Goal: Information Seeking & Learning: Learn about a topic

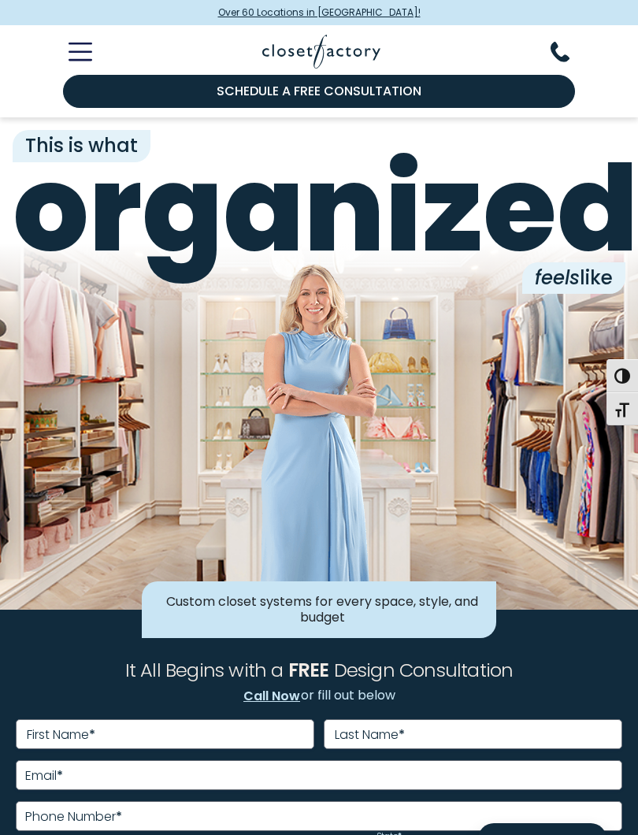
scroll to position [22, 0]
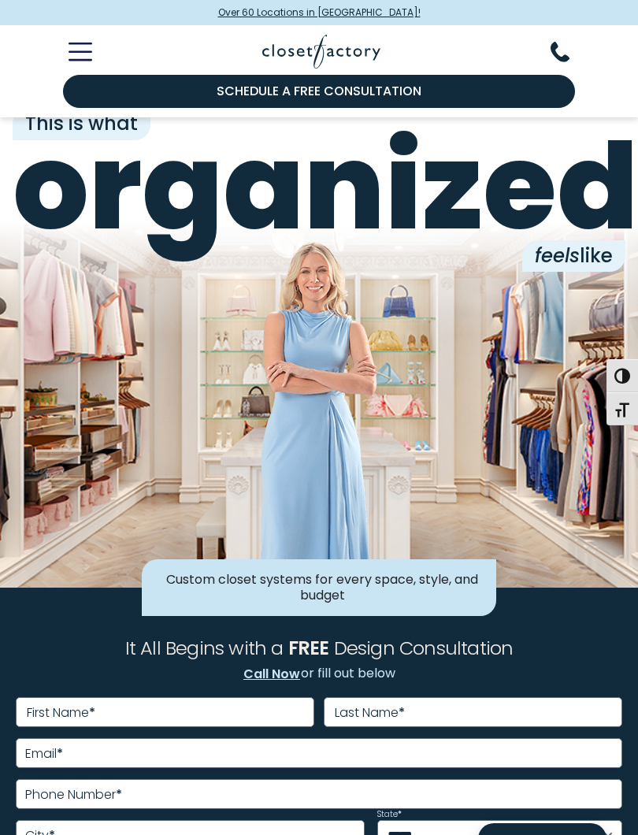
click at [79, 50] on icon "Toggle Mobile Menu" at bounding box center [81, 52] width 24 height 18
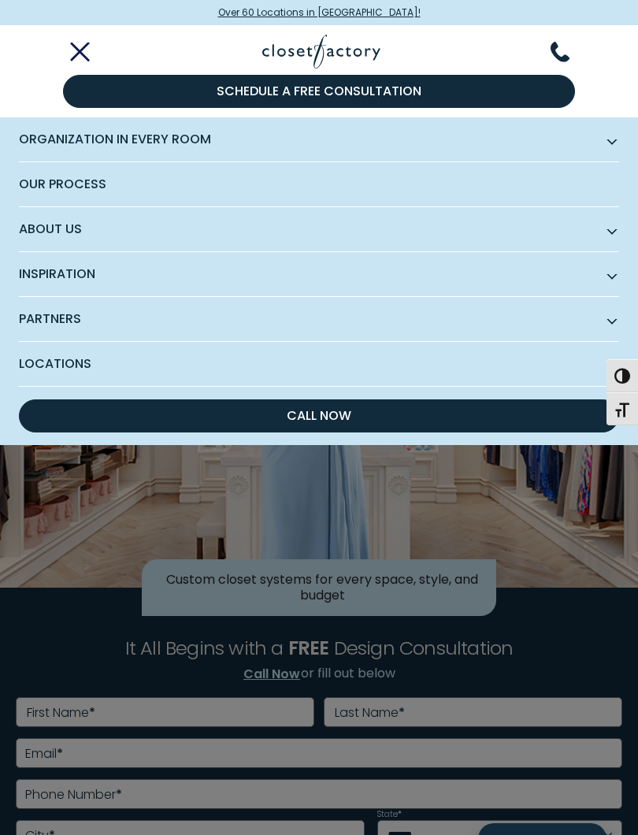
click at [49, 139] on span "Organization in Every Room" at bounding box center [319, 139] width 600 height 45
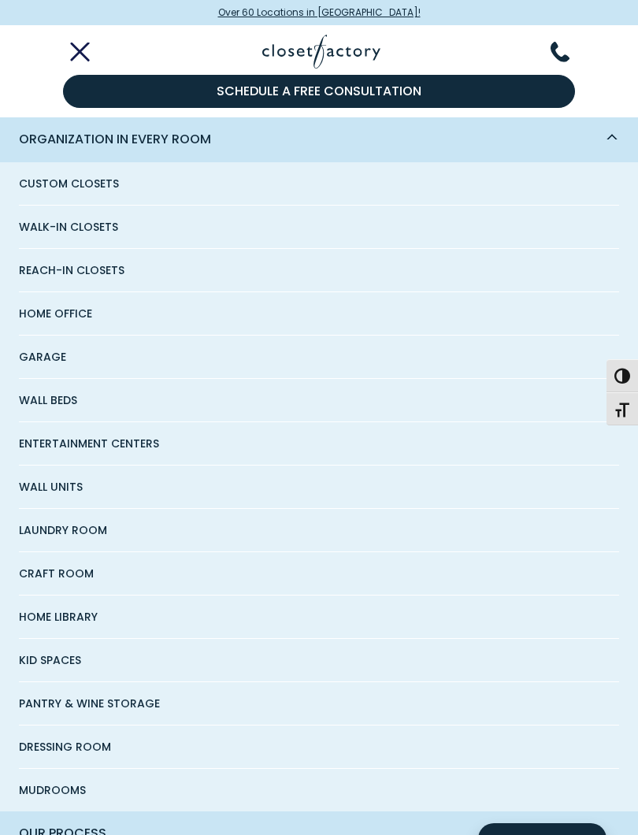
click at [61, 445] on span "Entertainment Centers" at bounding box center [89, 443] width 140 height 43
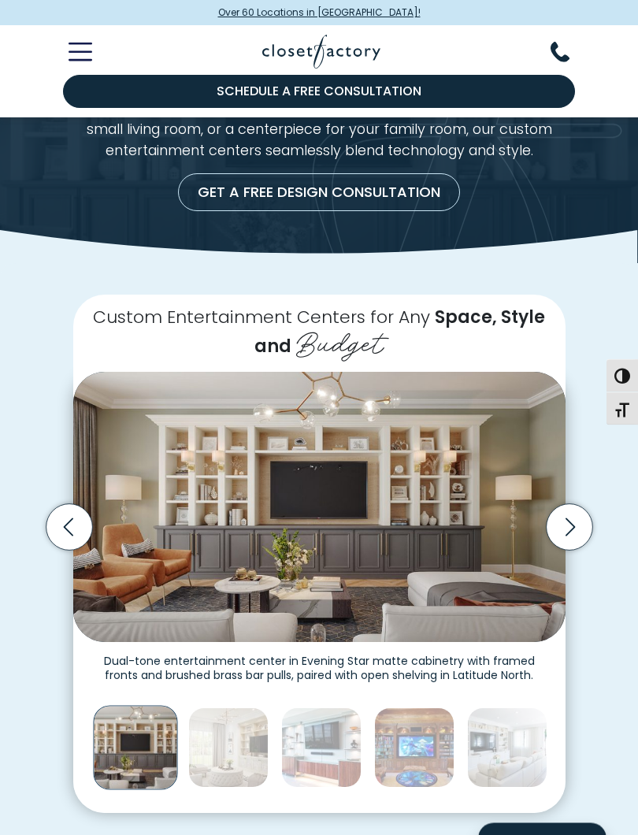
scroll to position [113, 0]
click at [403, 568] on img "Thumbnail Gallery" at bounding box center [319, 507] width 493 height 270
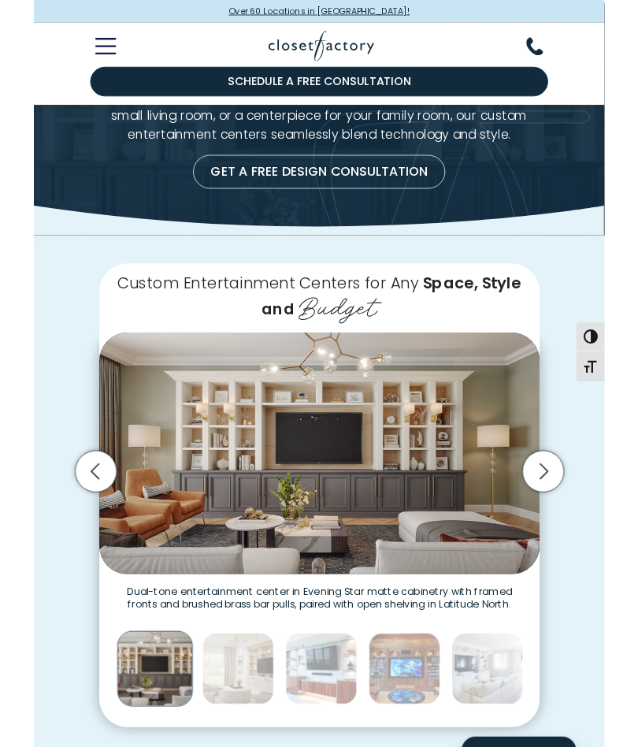
scroll to position [113, 0]
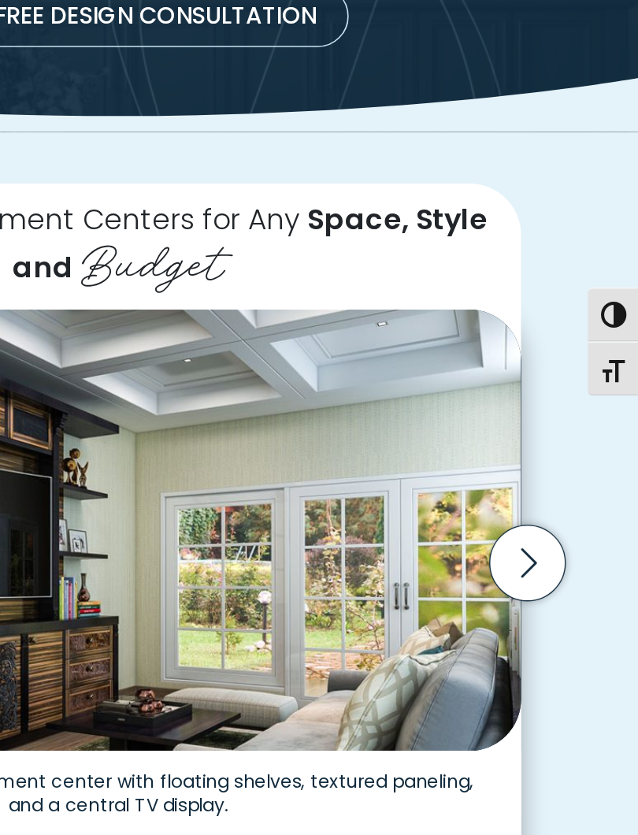
click at [565, 519] on icon "Next slide" at bounding box center [569, 528] width 9 height 18
click at [546, 505] on icon "Next slide" at bounding box center [569, 528] width 46 height 46
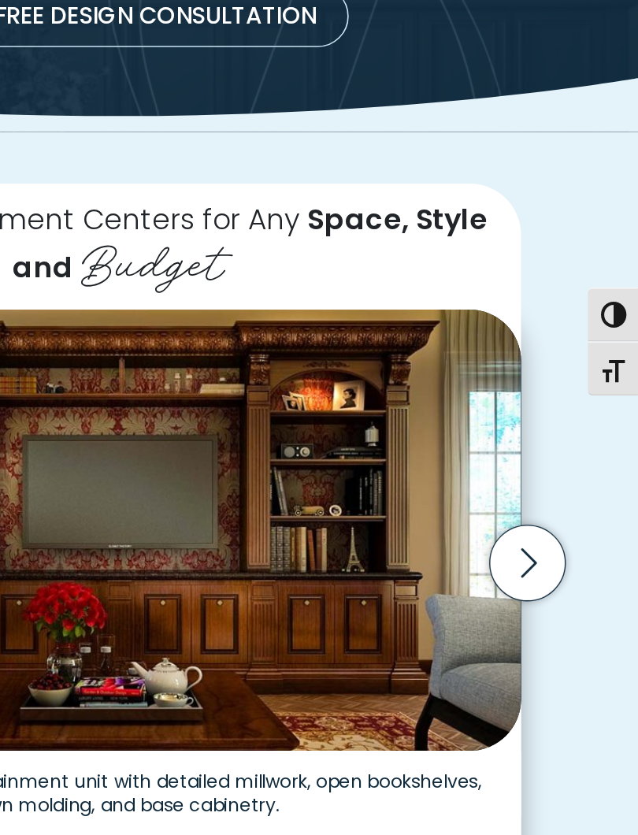
click at [546, 505] on icon "Next slide" at bounding box center [569, 528] width 46 height 46
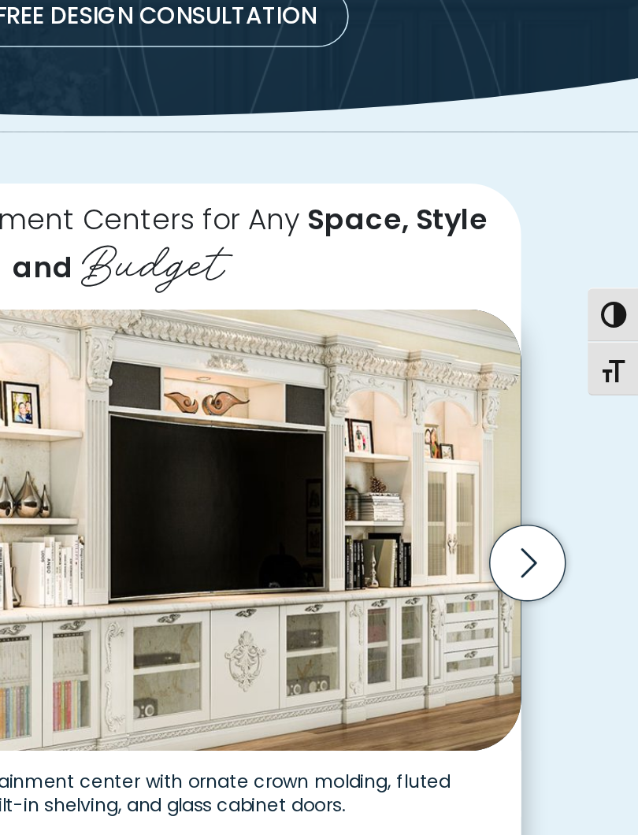
click at [565, 519] on icon "Next slide" at bounding box center [569, 528] width 9 height 18
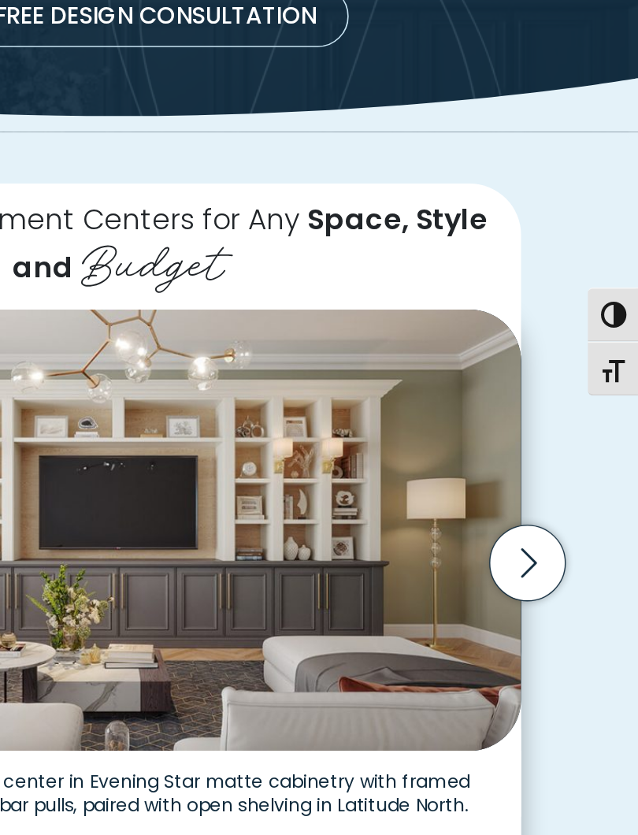
click at [546, 505] on icon "Next slide" at bounding box center [569, 528] width 46 height 46
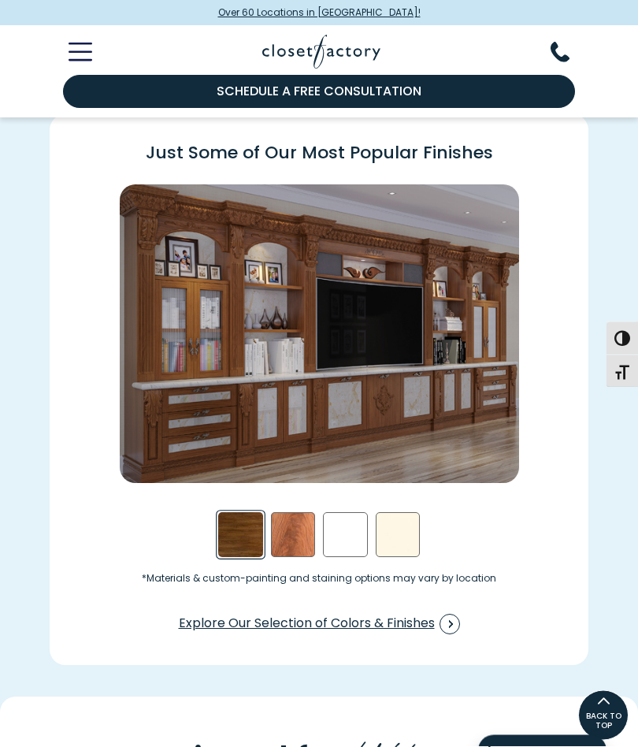
scroll to position [1782, 0]
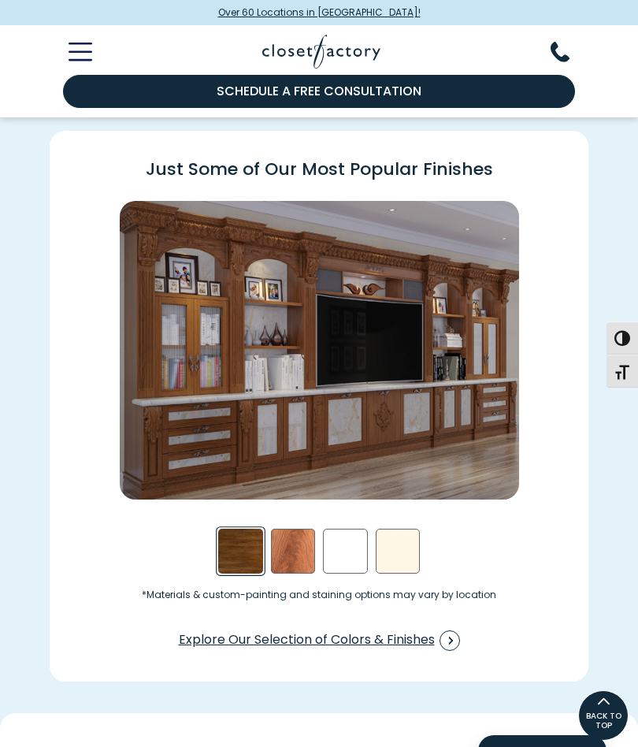
click at [346, 533] on div "White Swatch" at bounding box center [345, 551] width 45 height 45
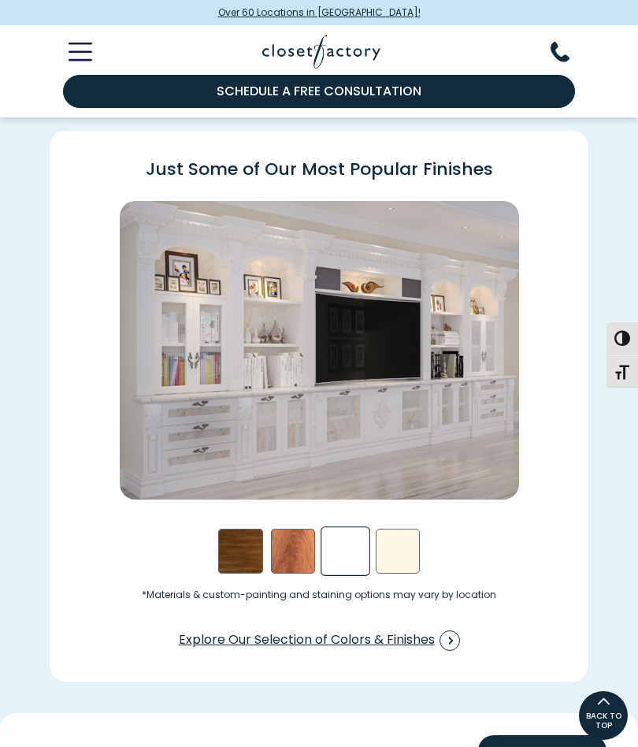
click at [392, 543] on div "Antique White Swatch" at bounding box center [398, 551] width 45 height 45
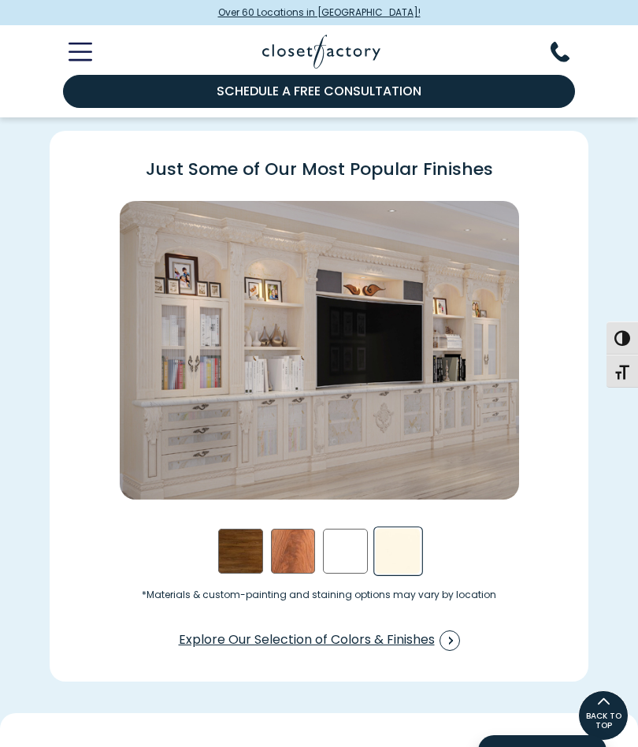
click at [343, 552] on div "White Swatch" at bounding box center [345, 551] width 45 height 45
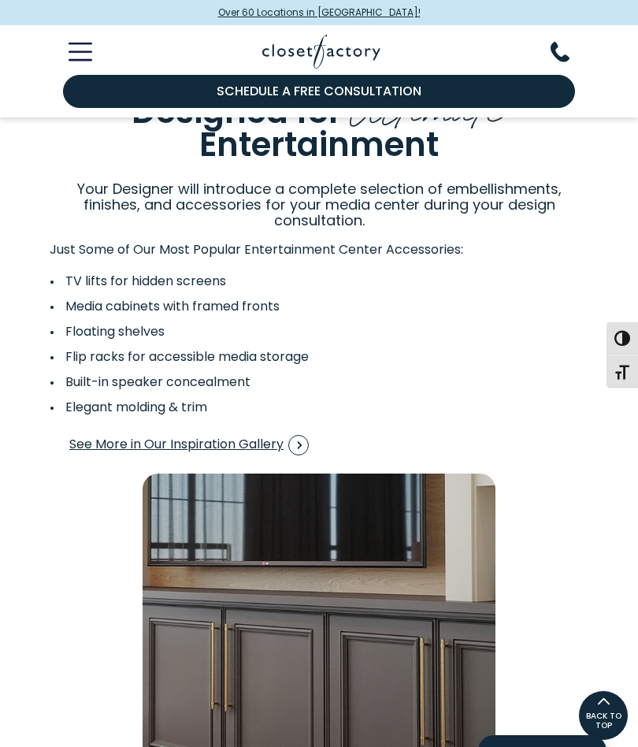
scroll to position [2443, 0]
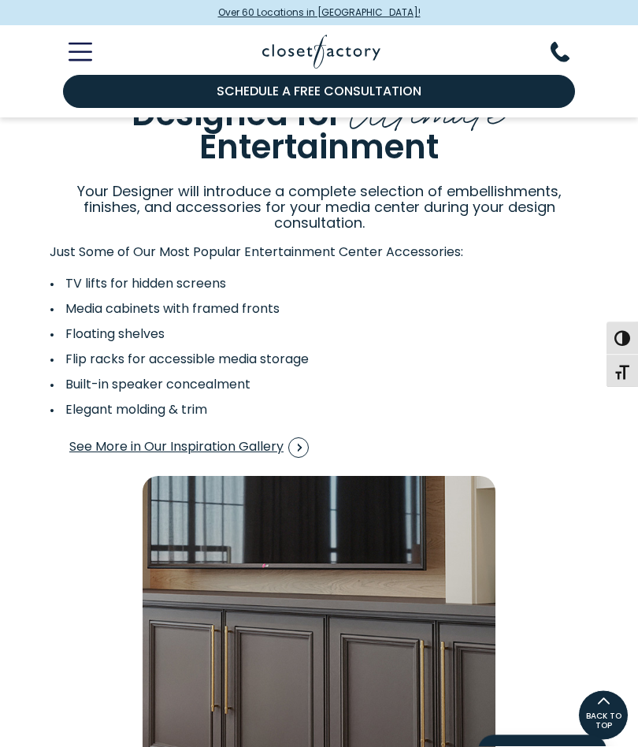
click at [91, 54] on icon "Toggle Mobile Menu" at bounding box center [81, 52] width 24 height 18
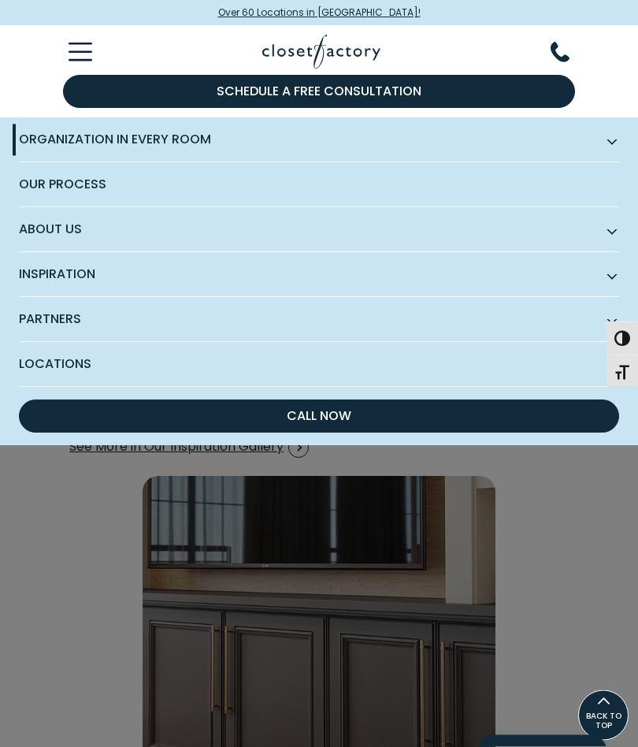
scroll to position [2444, 0]
click at [80, 136] on span "Organization in Every Room" at bounding box center [319, 139] width 600 height 45
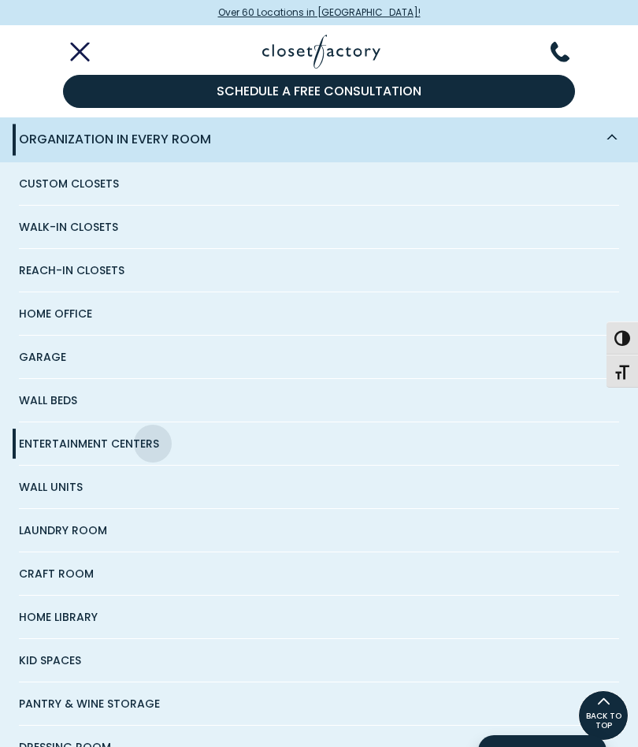
click at [52, 538] on span "Laundry Room" at bounding box center [63, 530] width 88 height 43
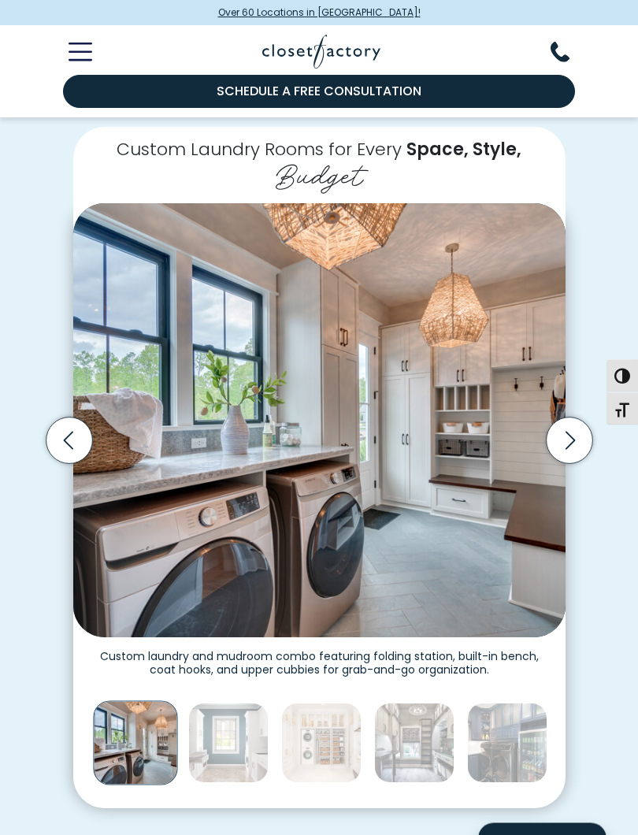
scroll to position [281, 0]
click at [221, 746] on img "Thumbnail Gallery" at bounding box center [228, 743] width 80 height 80
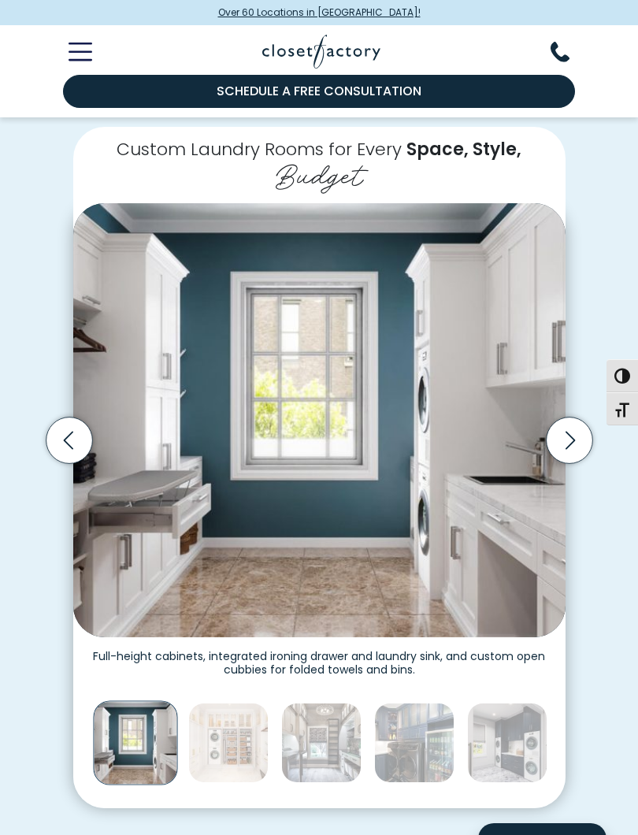
click at [239, 742] on img "Thumbnail Gallery" at bounding box center [228, 743] width 80 height 80
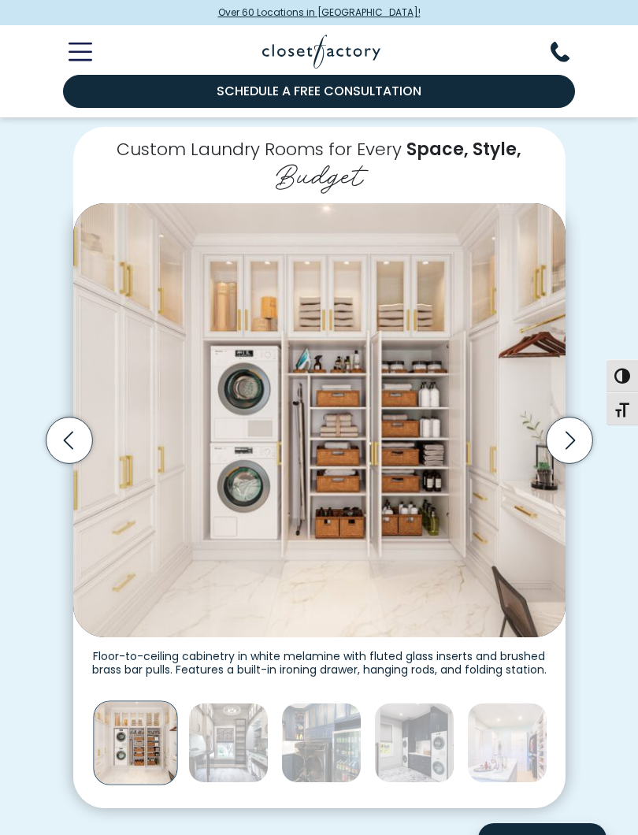
click at [240, 738] on img "Thumbnail Gallery" at bounding box center [228, 743] width 80 height 80
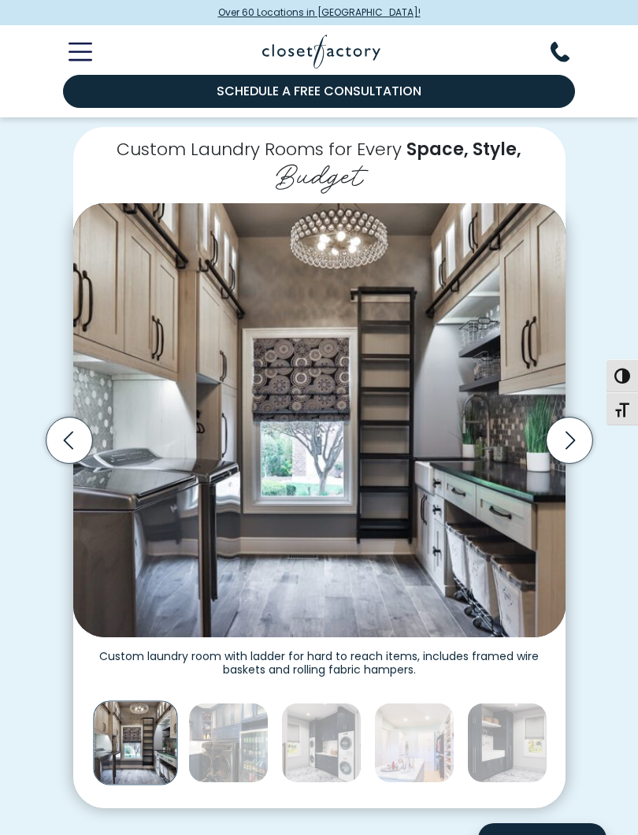
click at [244, 739] on img "Thumbnail Gallery" at bounding box center [228, 743] width 80 height 80
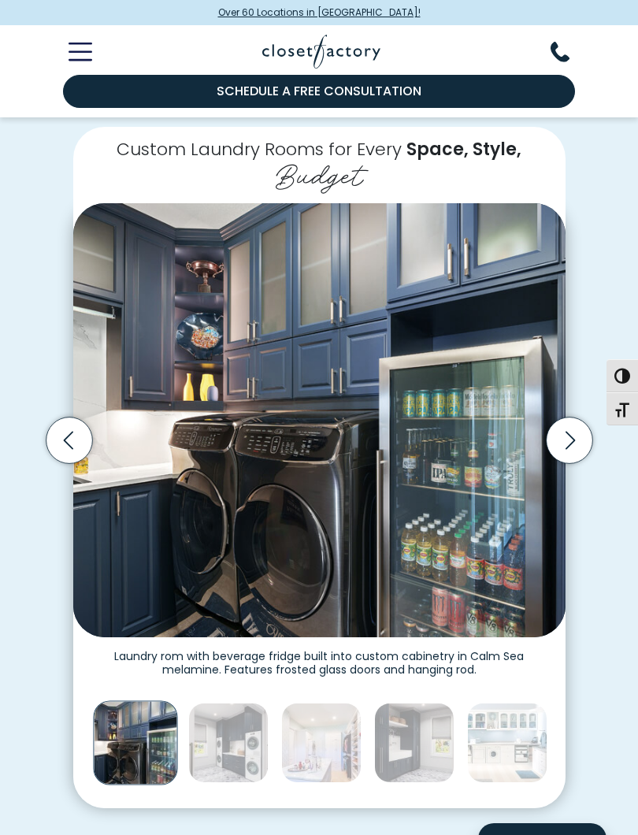
click at [232, 733] on img "Thumbnail Gallery" at bounding box center [228, 743] width 80 height 80
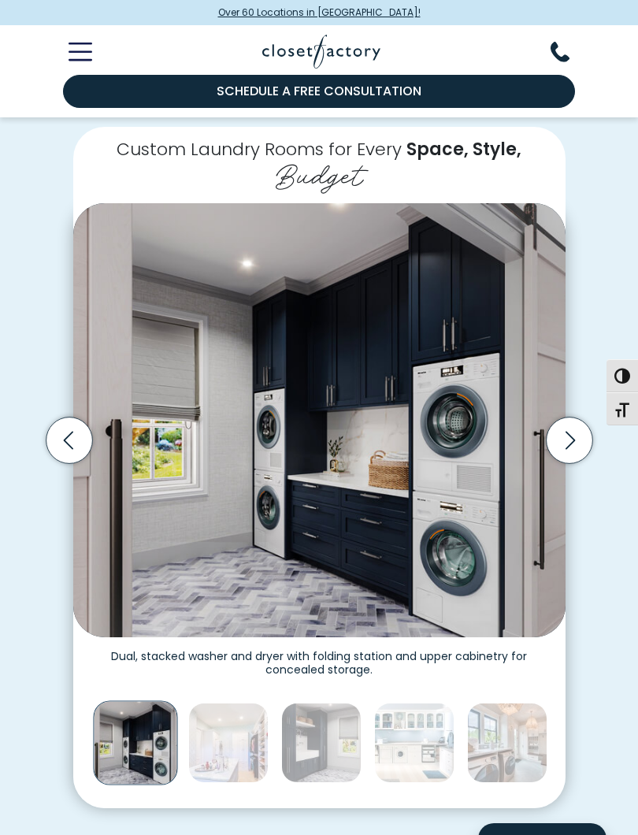
click at [218, 732] on img "Thumbnail Gallery" at bounding box center [228, 743] width 80 height 80
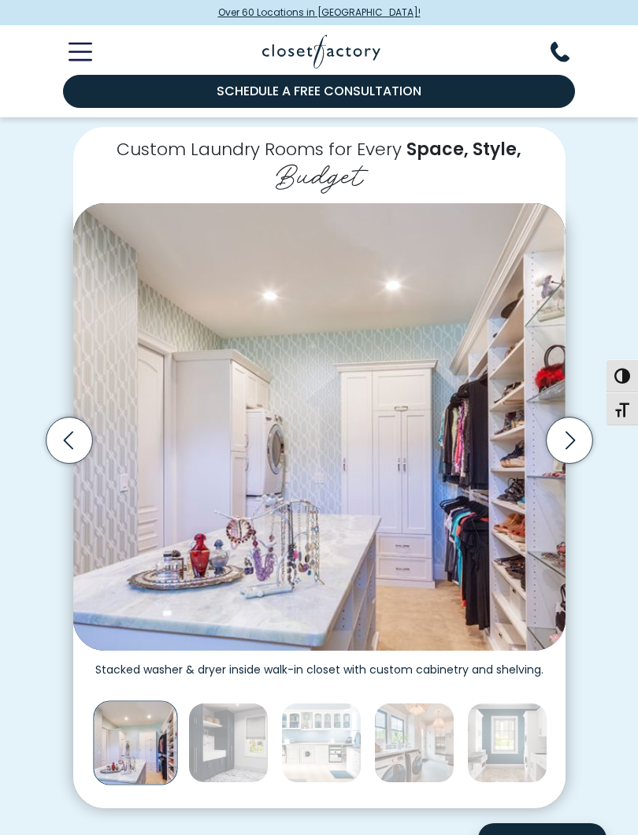
click at [228, 734] on img "Thumbnail Gallery" at bounding box center [228, 743] width 80 height 80
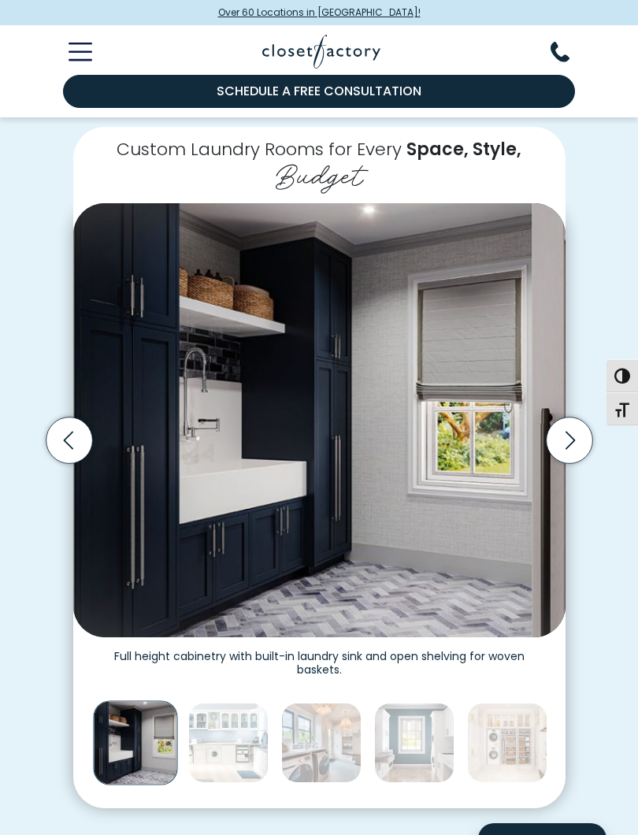
click at [223, 733] on img "Thumbnail Gallery" at bounding box center [228, 743] width 80 height 80
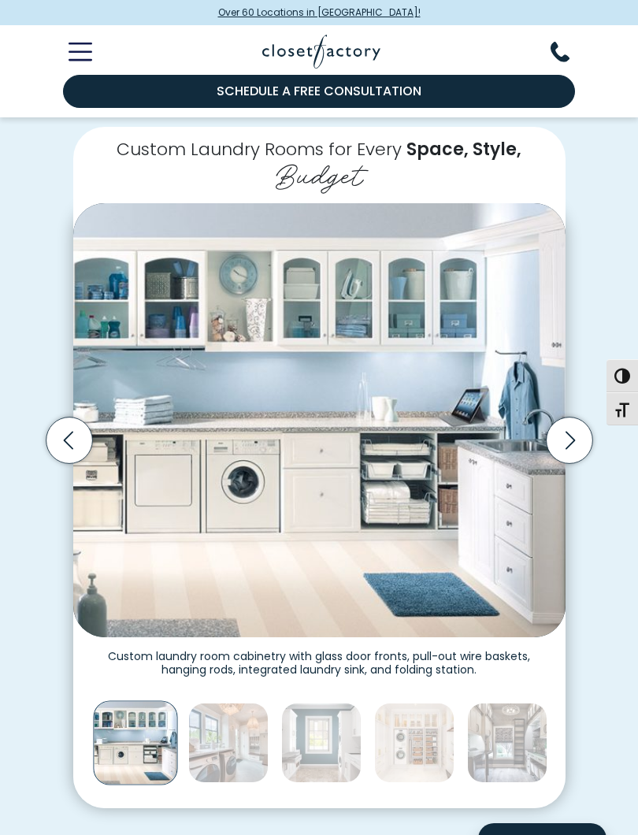
click at [232, 738] on img "Thumbnail Gallery" at bounding box center [228, 743] width 80 height 80
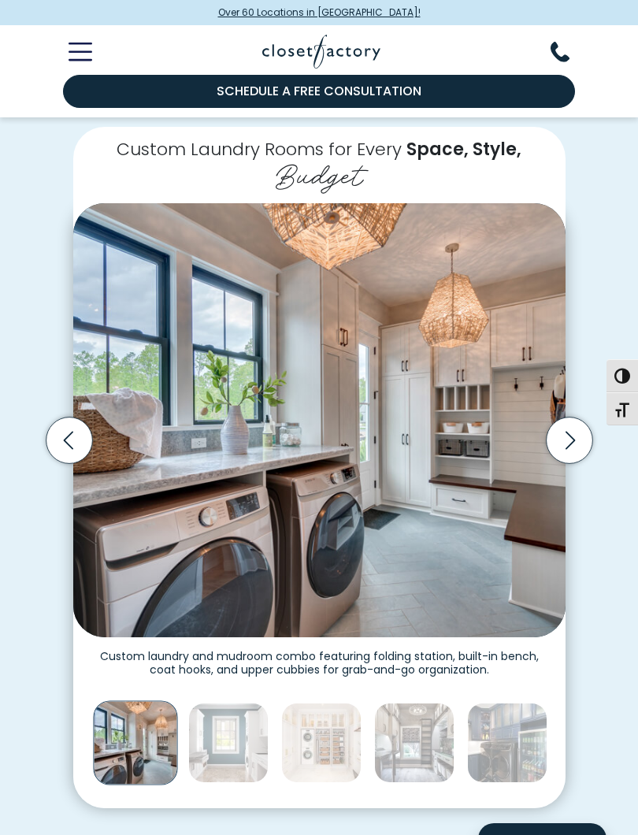
click at [232, 743] on img "Thumbnail Gallery" at bounding box center [228, 743] width 80 height 80
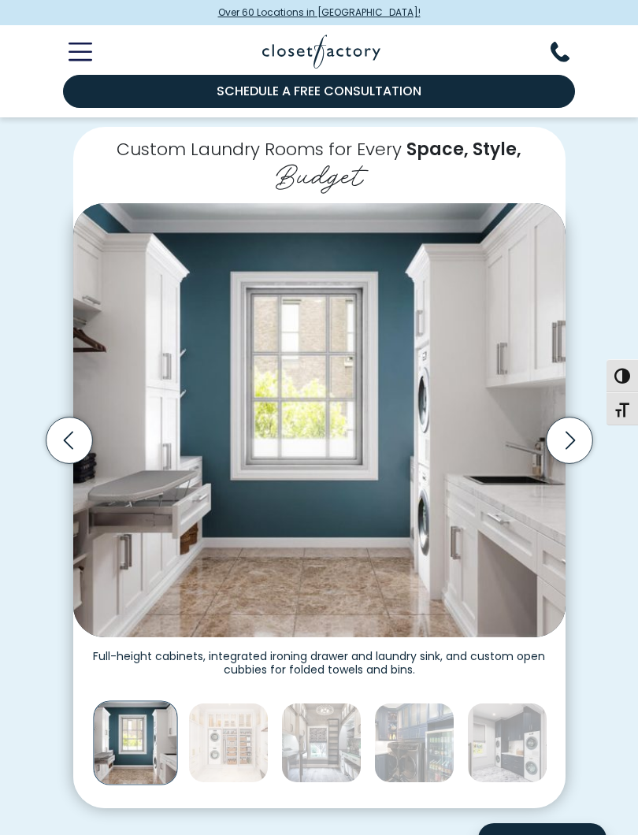
click at [229, 738] on img "Thumbnail Gallery" at bounding box center [228, 743] width 80 height 80
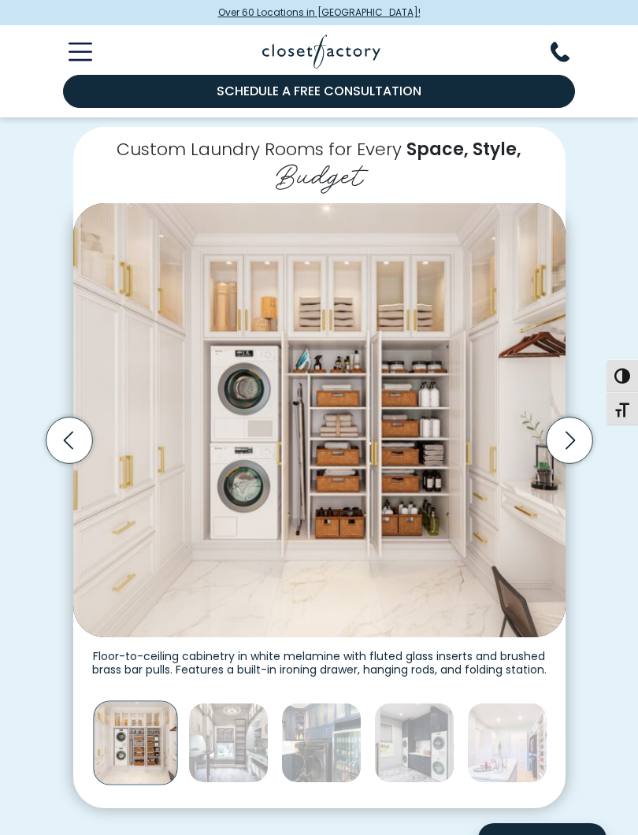
click at [90, 46] on icon "Toggle Mobile Menu" at bounding box center [81, 52] width 24 height 18
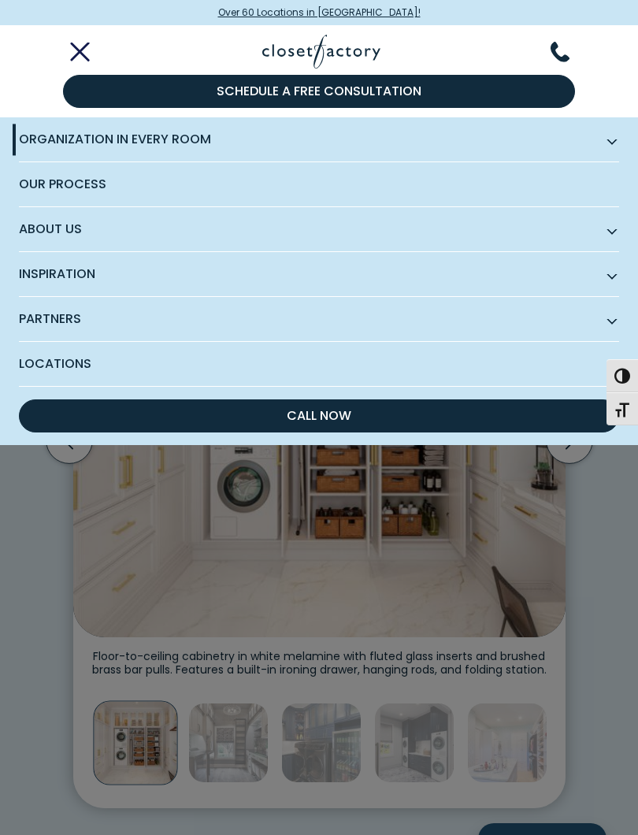
click at [64, 144] on span "Organization in Every Room" at bounding box center [319, 139] width 600 height 45
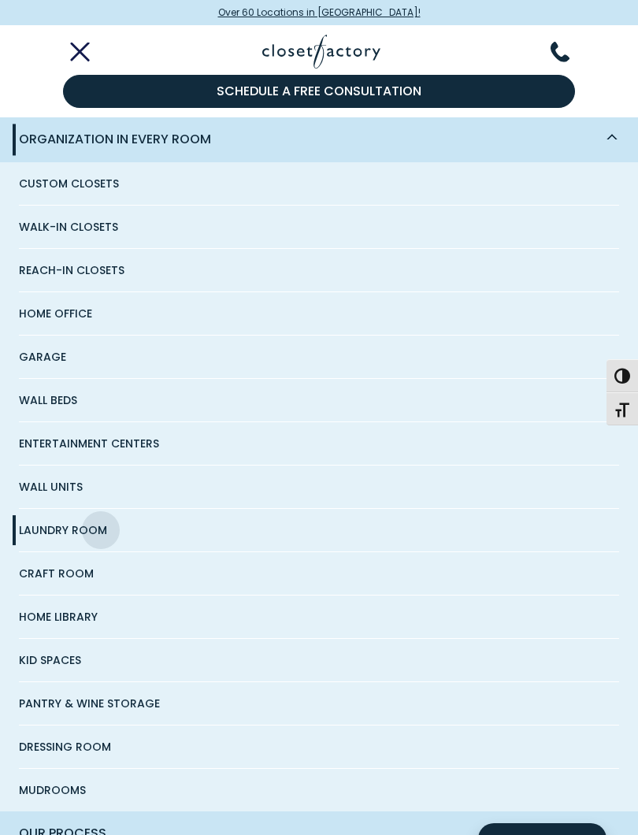
click at [57, 226] on span "Walk-In Closets" at bounding box center [68, 227] width 99 height 43
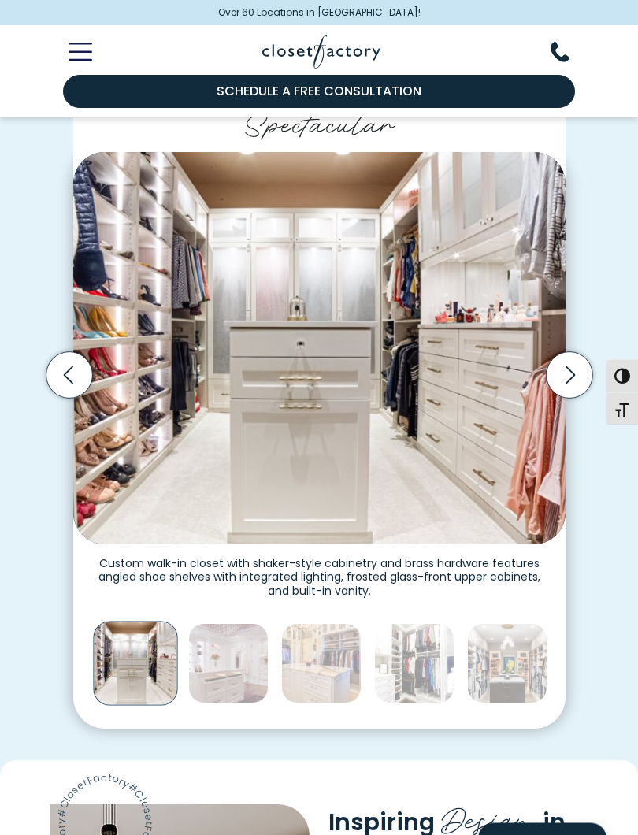
scroll to position [335, 0]
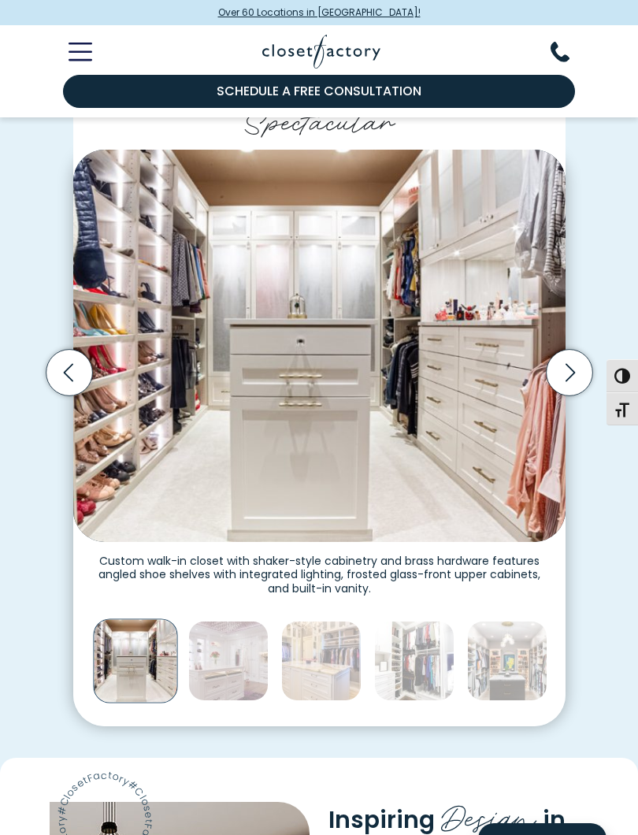
click at [571, 371] on icon "Next slide" at bounding box center [569, 373] width 9 height 18
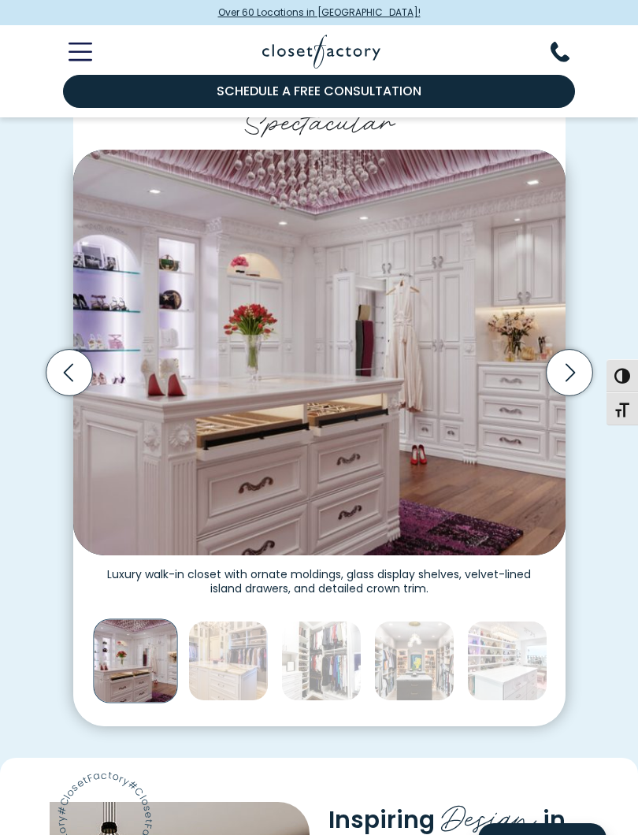
click at [566, 365] on icon "Next slide" at bounding box center [569, 373] width 46 height 46
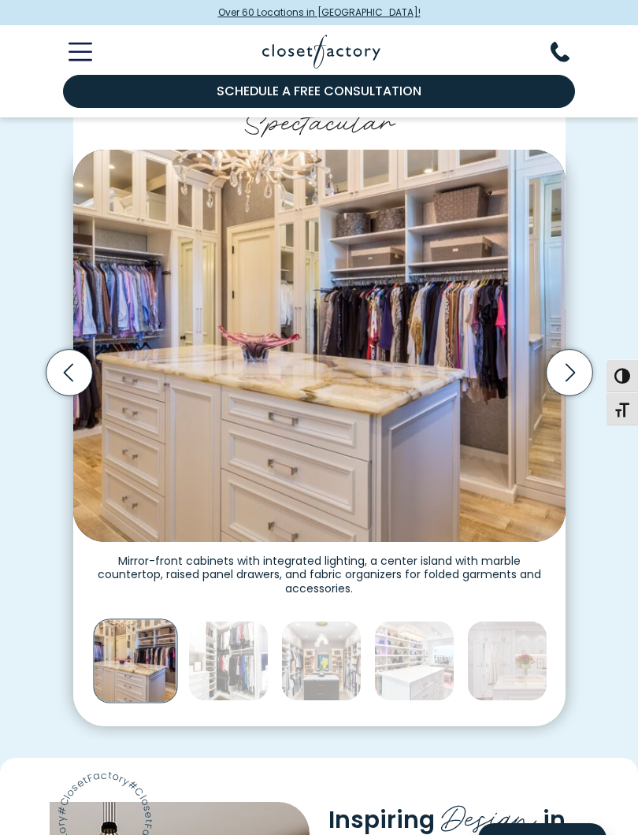
click at [566, 368] on icon "Next slide" at bounding box center [569, 373] width 46 height 46
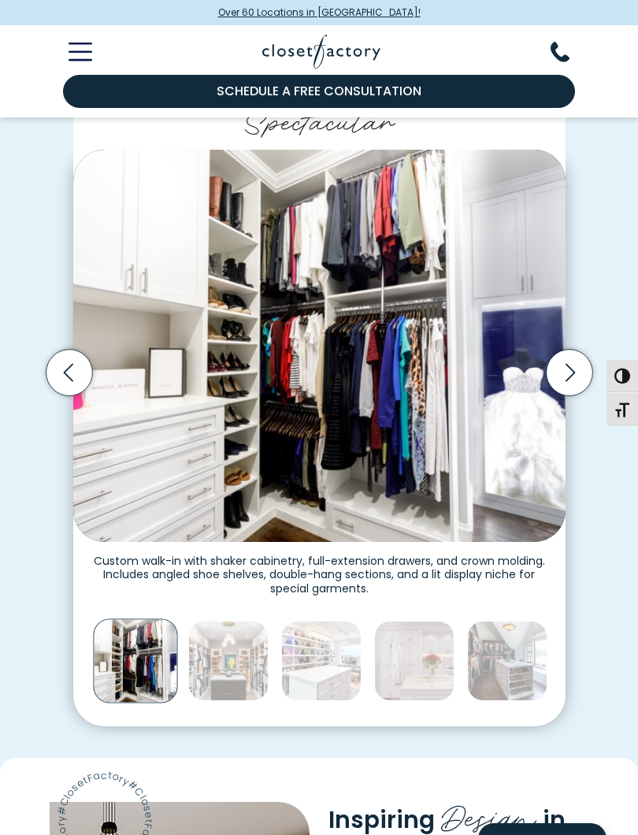
click at [563, 363] on icon "Next slide" at bounding box center [569, 373] width 46 height 46
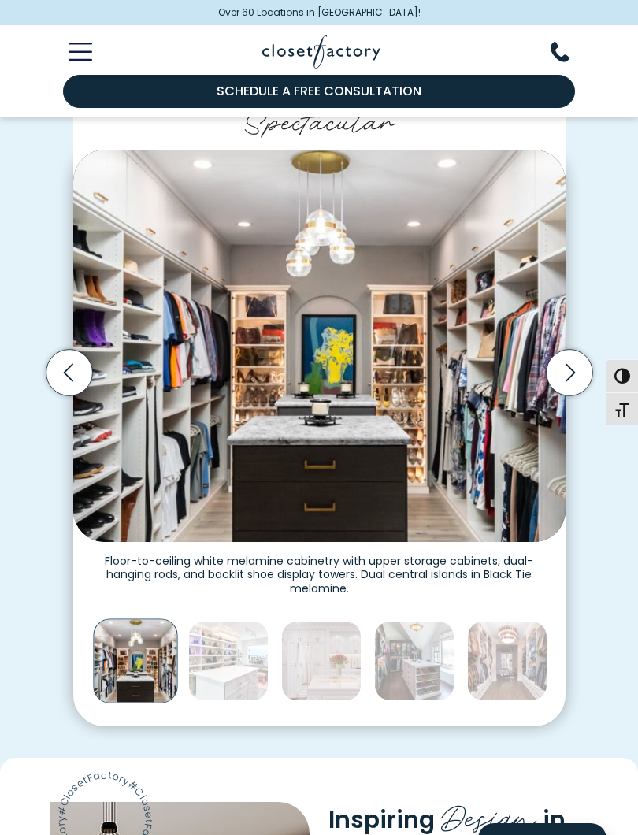
click at [562, 367] on icon "Next slide" at bounding box center [569, 373] width 46 height 46
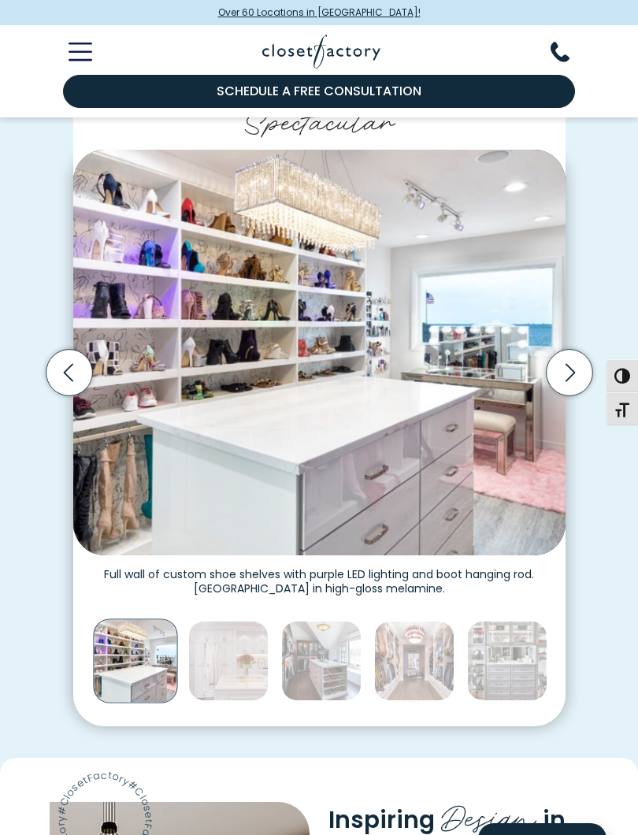
click at [574, 377] on icon "Next slide" at bounding box center [569, 373] width 46 height 46
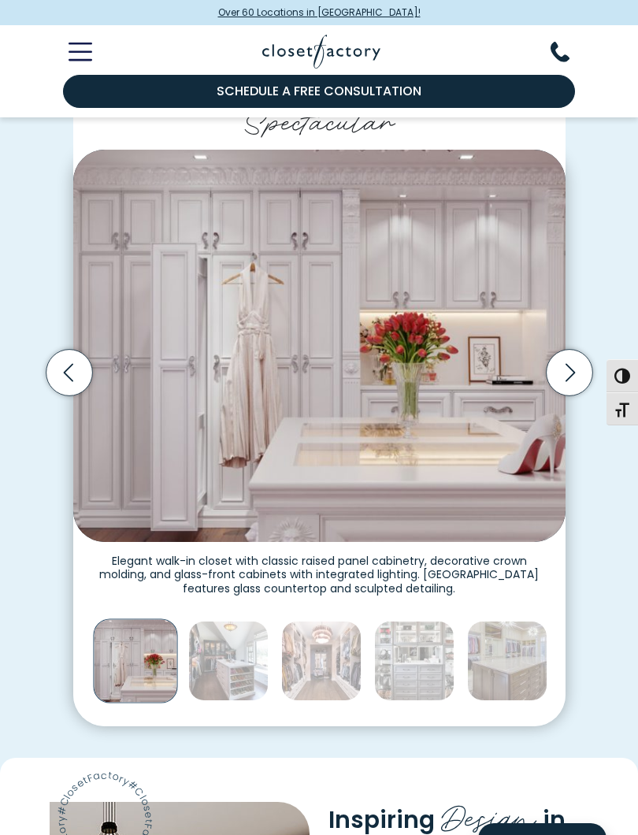
click at [79, 368] on icon "Previous slide" at bounding box center [69, 373] width 46 height 46
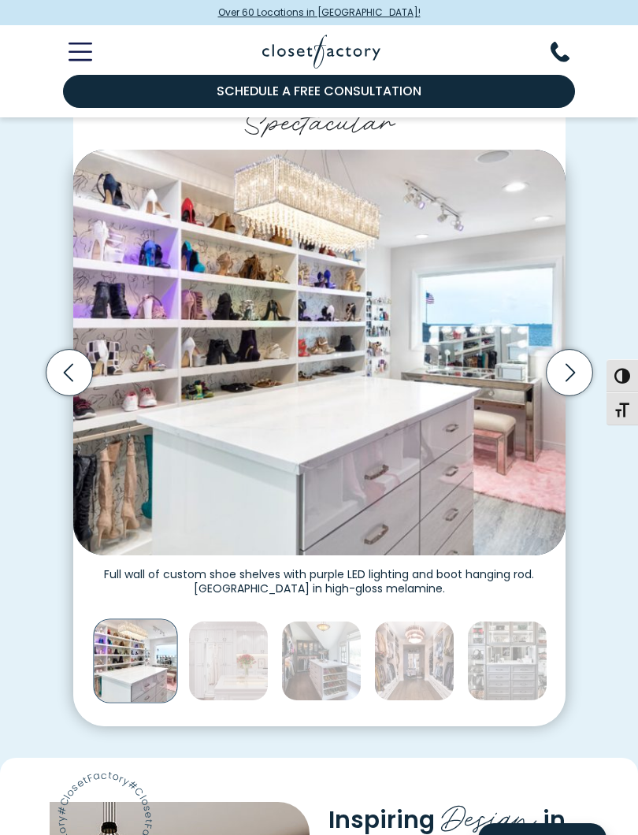
click at [556, 362] on icon "Next slide" at bounding box center [569, 373] width 46 height 46
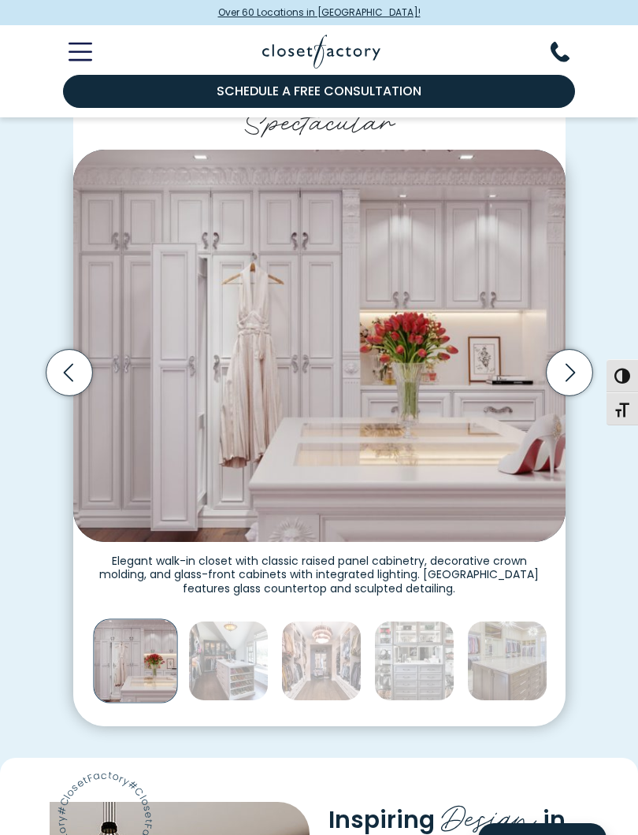
click at [563, 371] on icon "Next slide" at bounding box center [569, 373] width 46 height 46
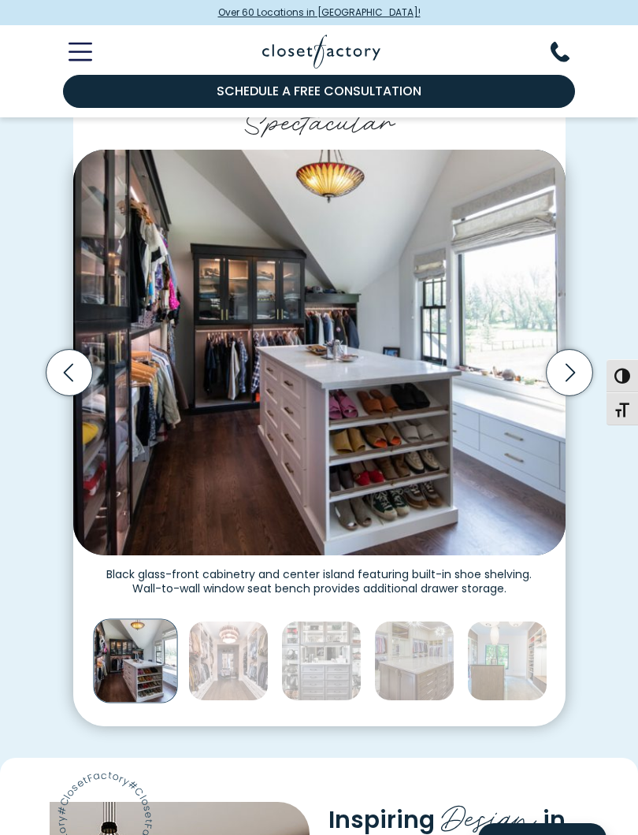
click at [569, 367] on icon "Next slide" at bounding box center [569, 373] width 46 height 46
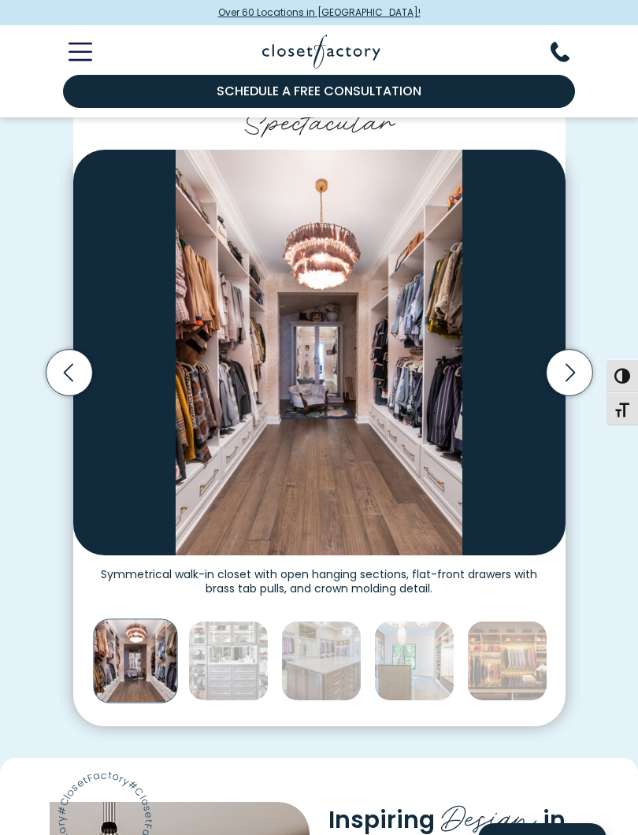
scroll to position [334, 0]
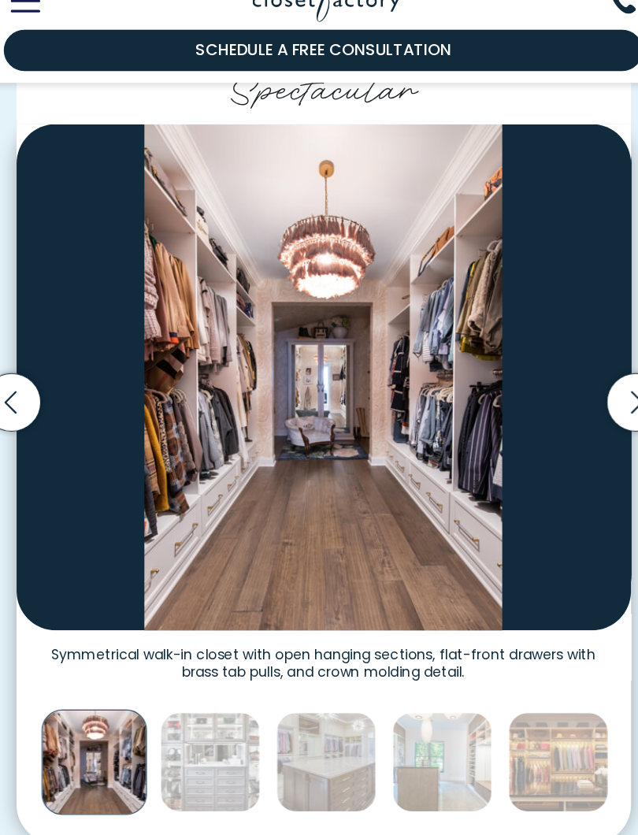
click at [188, 622] on img "Thumbnail Gallery" at bounding box center [228, 662] width 80 height 80
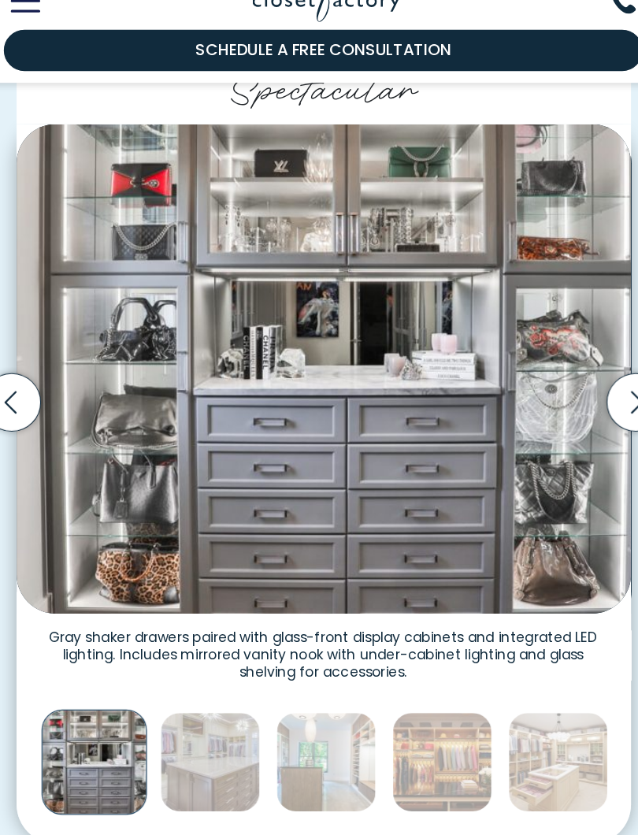
click at [188, 622] on img "Thumbnail Gallery" at bounding box center [228, 662] width 80 height 80
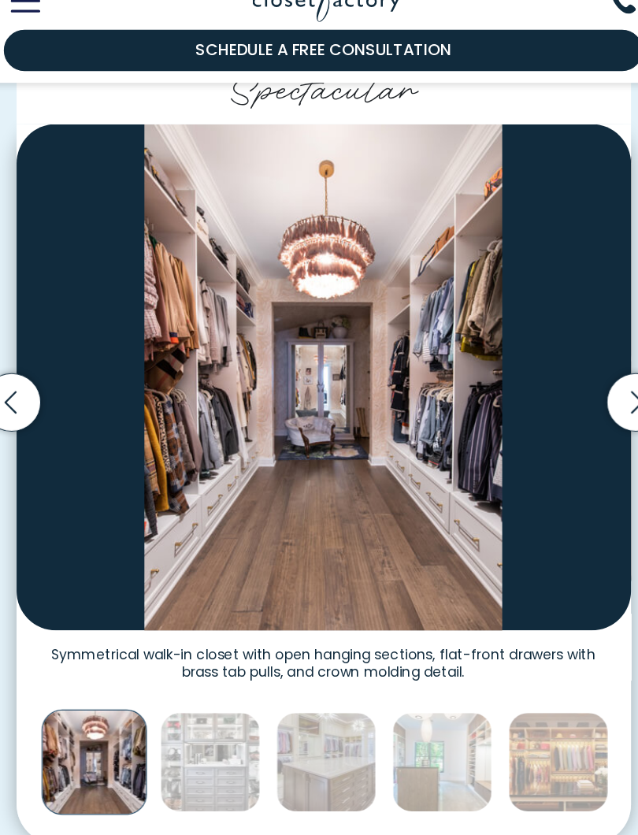
click at [281, 622] on img "Thumbnail Gallery" at bounding box center [321, 662] width 80 height 80
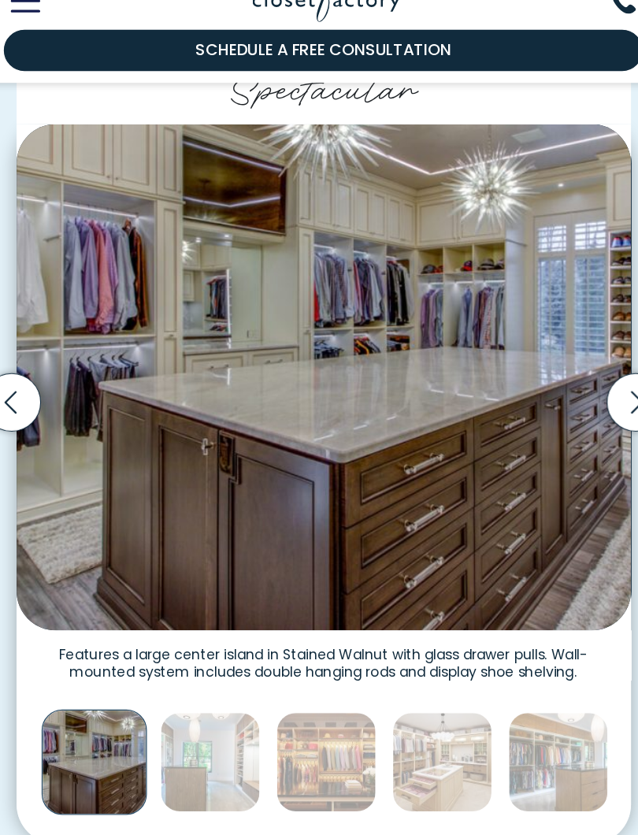
click at [93, 619] on img "Thumbnail Gallery" at bounding box center [135, 661] width 84 height 84
click at [188, 622] on img "Thumbnail Gallery" at bounding box center [228, 662] width 80 height 80
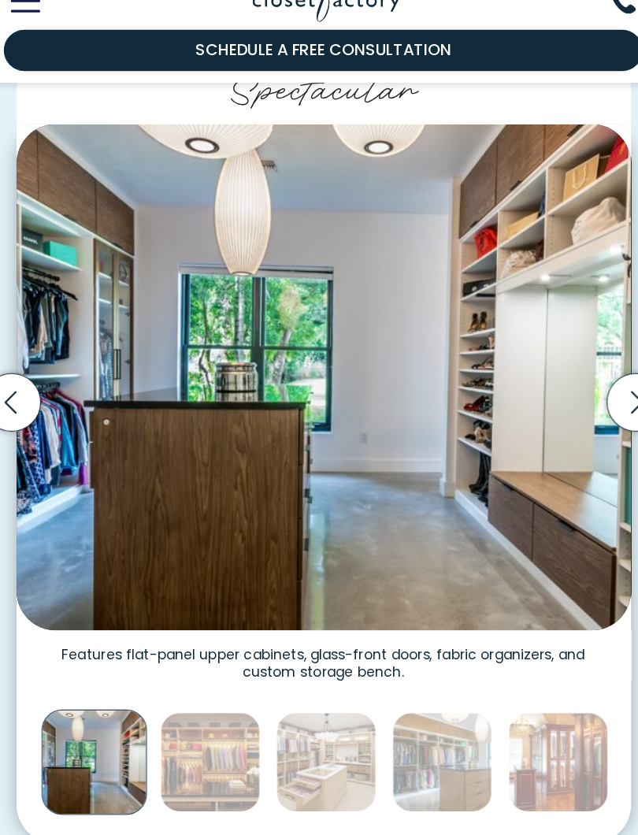
click at [188, 622] on img "Thumbnail Gallery" at bounding box center [228, 662] width 80 height 80
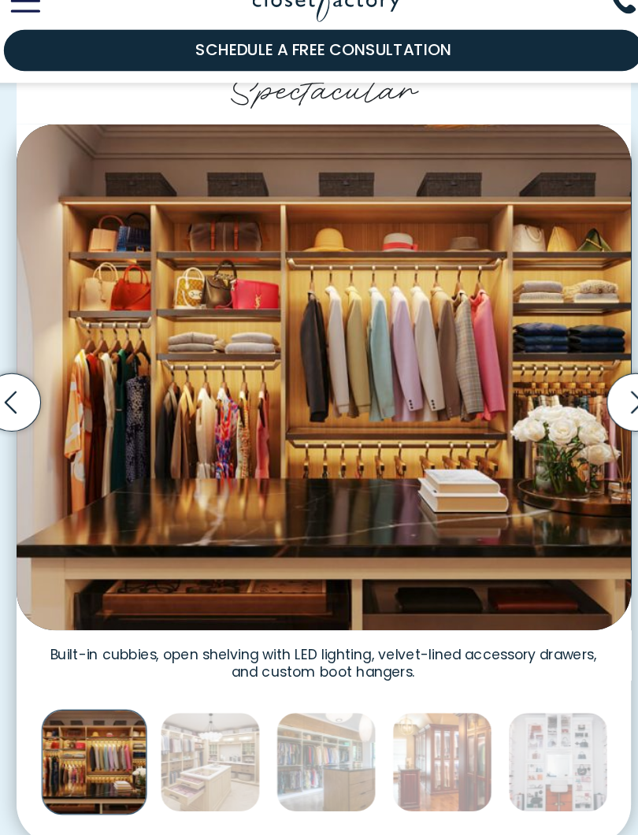
click at [188, 622] on img "Thumbnail Gallery" at bounding box center [228, 662] width 80 height 80
